Goal: Task Accomplishment & Management: Manage account settings

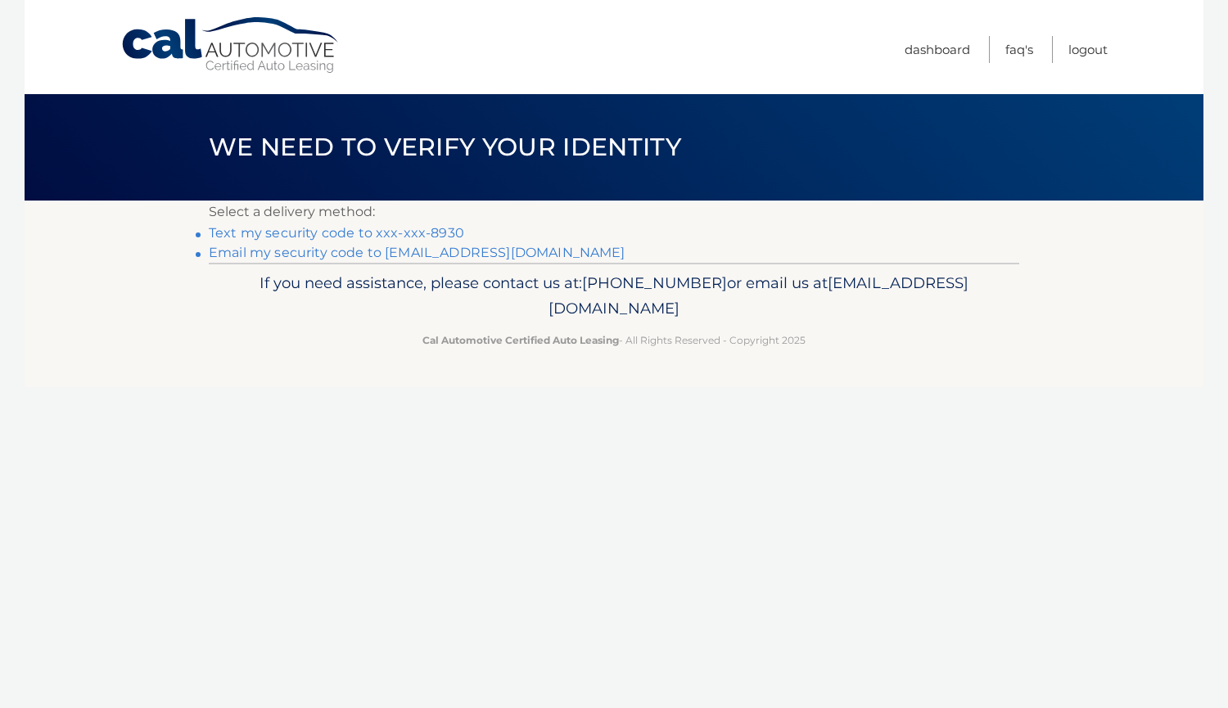
click at [407, 238] on link "Text my security code to xxx-xxx-8930" at bounding box center [336, 233] width 255 height 16
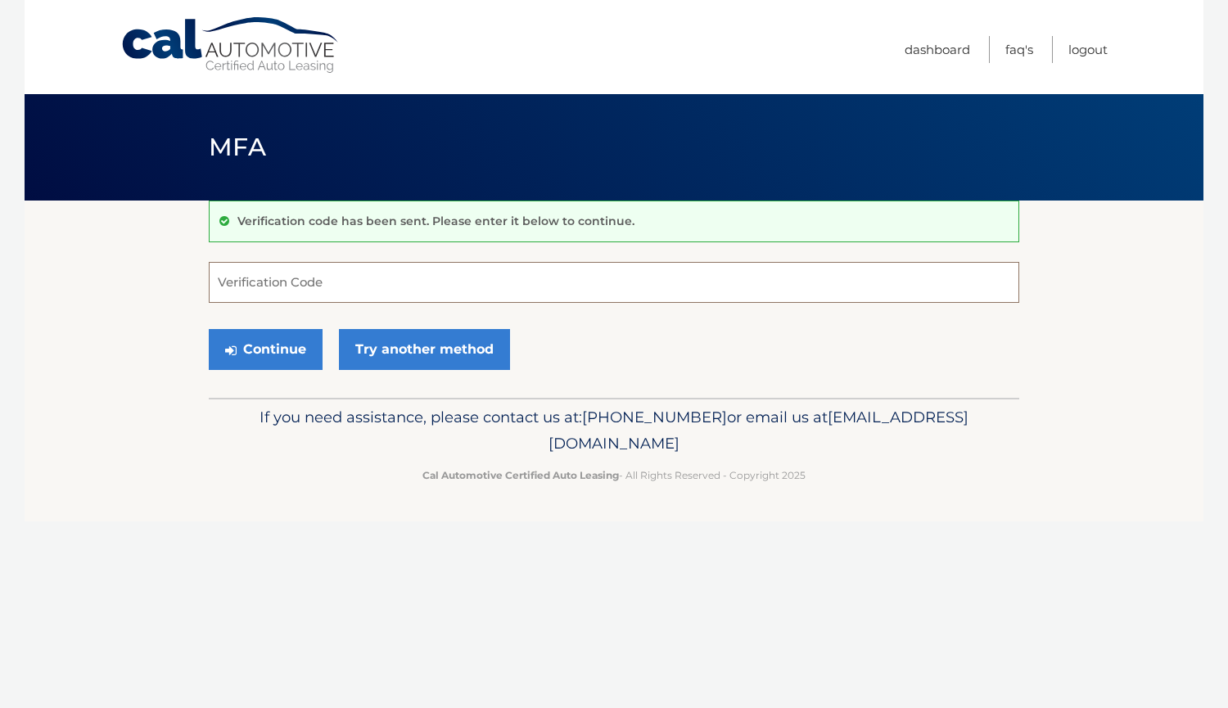
click at [403, 282] on input "Verification Code" at bounding box center [614, 282] width 810 height 41
type input "342039"
click at [251, 360] on button "Continue" at bounding box center [266, 349] width 114 height 41
